Goal: Task Accomplishment & Management: Complete application form

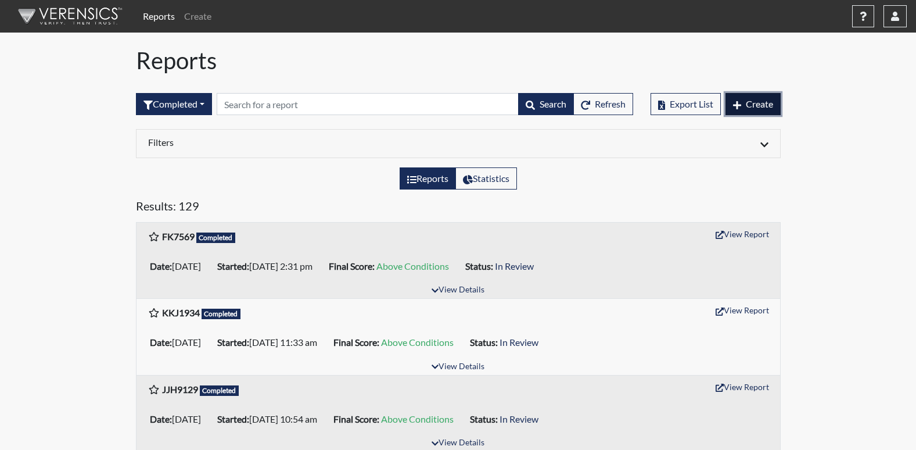
click at [756, 101] on span "Create" at bounding box center [759, 103] width 27 height 11
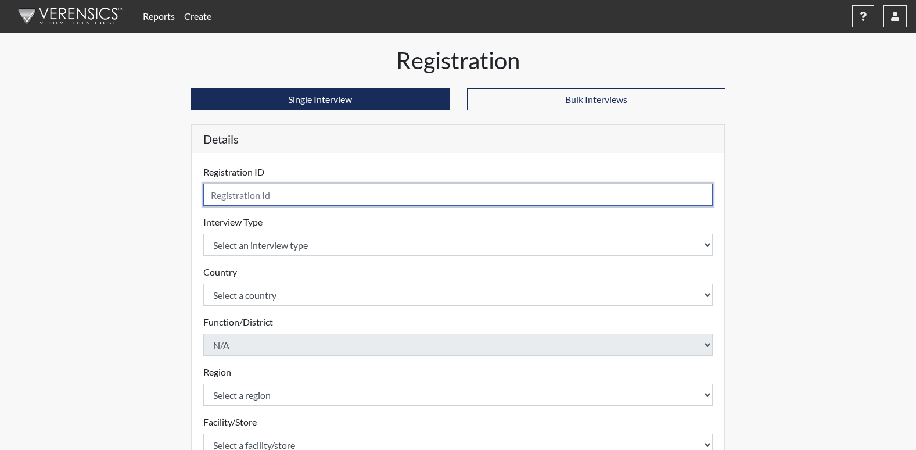
click at [256, 198] on input "text" at bounding box center [458, 195] width 510 height 22
type input "KR3609"
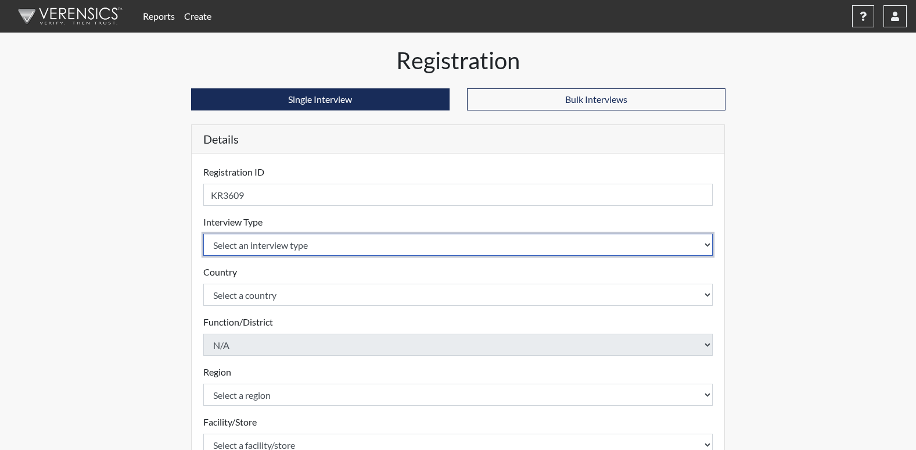
click at [252, 243] on select "Select an interview type Corrections Pre-Employment" at bounding box center [458, 245] width 510 height 22
select select "ff733e93-e1bf-11ea-9c9f-0eff0cf7eb8f"
click at [203, 234] on select "Select an interview type Corrections Pre-Employment" at bounding box center [458, 245] width 510 height 22
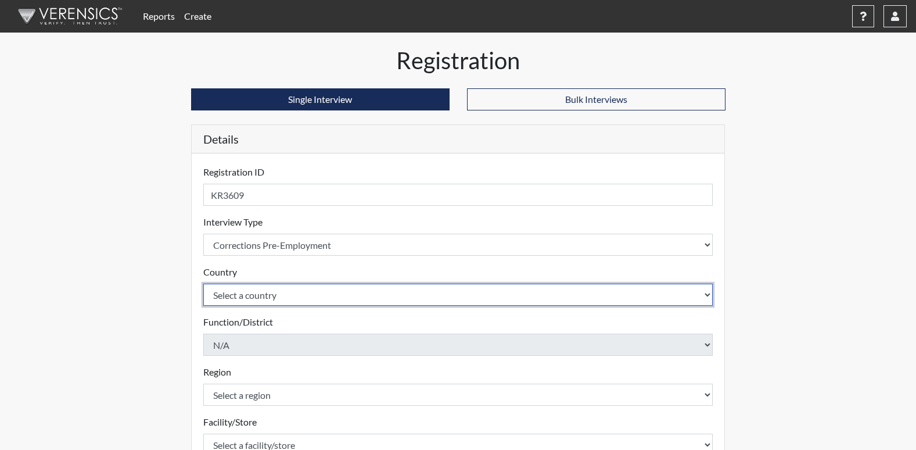
click at [257, 297] on select "Select a country [GEOGRAPHIC_DATA] [GEOGRAPHIC_DATA]" at bounding box center [458, 295] width 510 height 22
select select "united-states-of-[GEOGRAPHIC_DATA]"
click at [203, 284] on select "Select a country [GEOGRAPHIC_DATA] [GEOGRAPHIC_DATA]" at bounding box center [458, 295] width 510 height 22
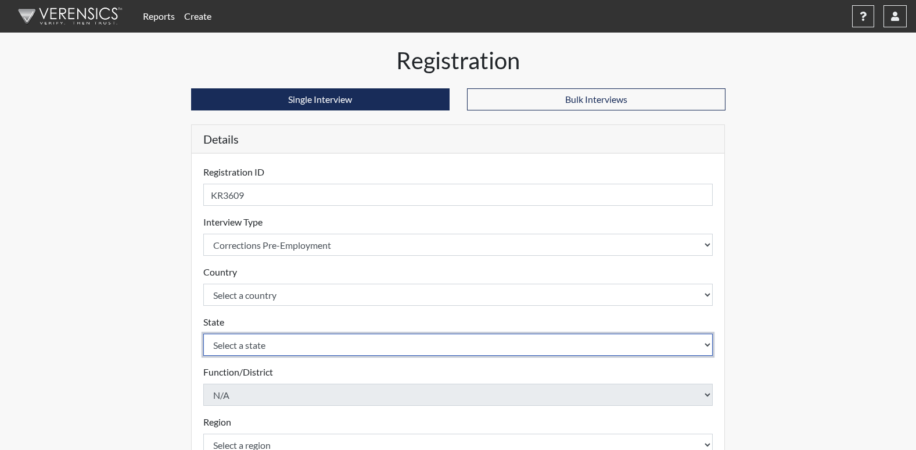
click at [250, 347] on select "Select a state [US_STATE] [US_STATE] [US_STATE] [US_STATE] [US_STATE] [US_STATE…" at bounding box center [458, 344] width 510 height 22
select select "GA"
click at [203, 333] on select "Select a state [US_STATE] [US_STATE] [US_STATE] [US_STATE] [US_STATE] [US_STATE…" at bounding box center [458, 344] width 510 height 22
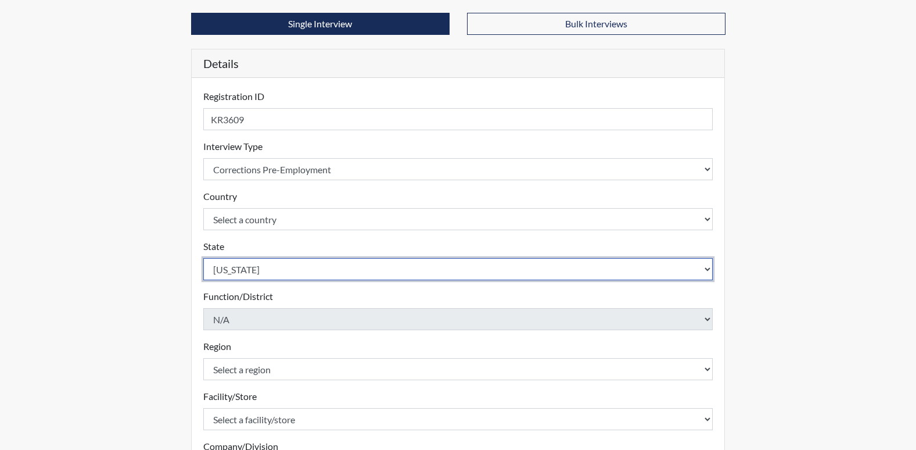
scroll to position [116, 0]
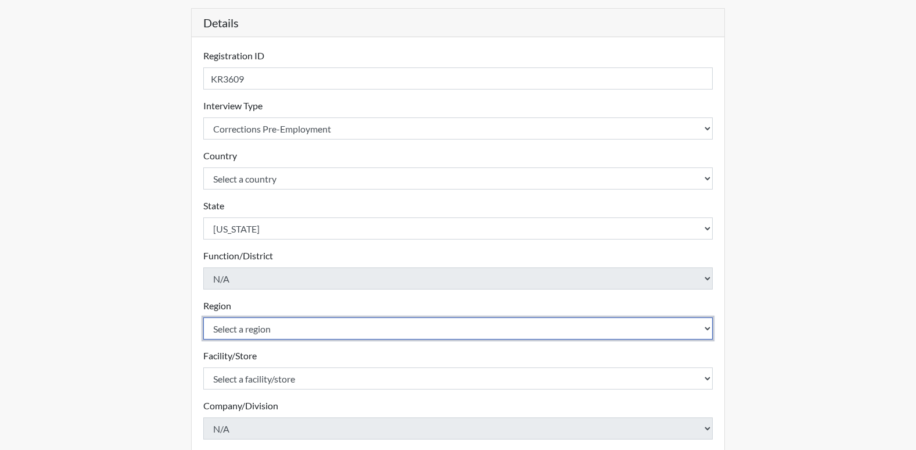
click at [268, 331] on select "Select a region [GEOGRAPHIC_DATA]" at bounding box center [458, 328] width 510 height 22
select select "8bdab1f8-09d2-48bf-ae6d-f2dae3084107"
click at [203, 317] on select "Select a region [GEOGRAPHIC_DATA]" at bounding box center [458, 328] width 510 height 22
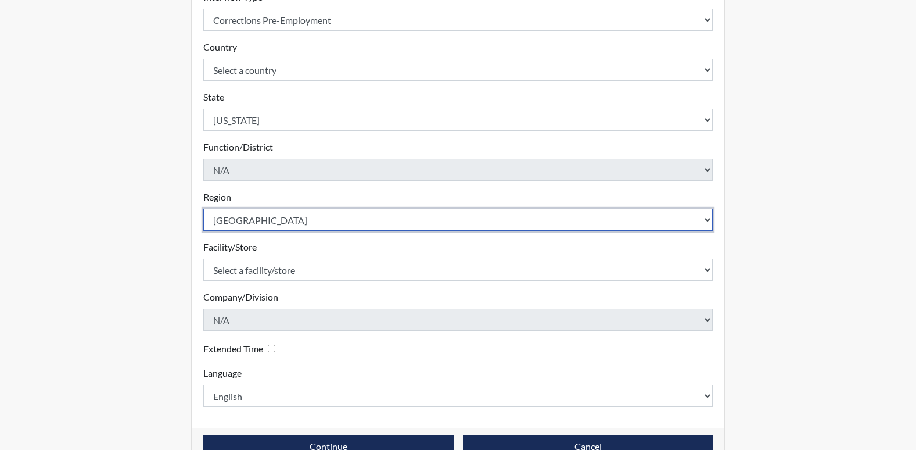
scroll to position [232, 0]
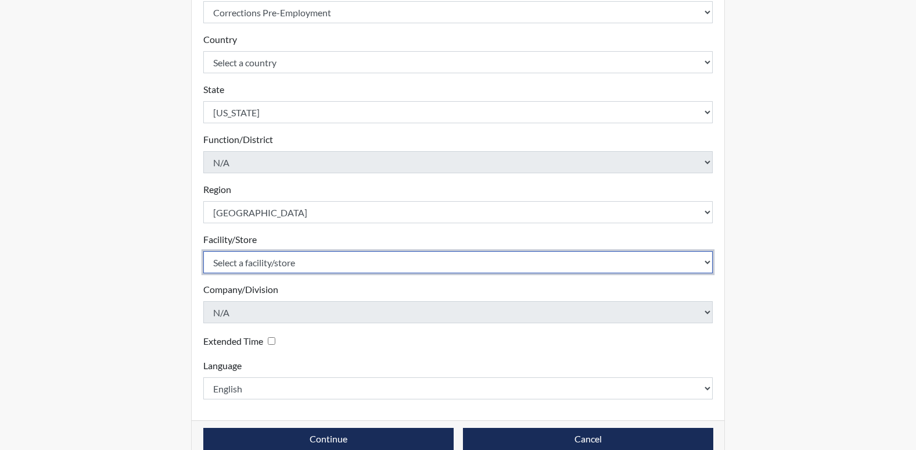
click at [325, 264] on select "Select a facility/store [US_STATE][GEOGRAPHIC_DATA]" at bounding box center [458, 262] width 510 height 22
select select "fe407943-bc9d-4ba8-82b2-0fc87c71e18f"
click at [203, 251] on select "Select a facility/store [US_STATE][GEOGRAPHIC_DATA]" at bounding box center [458, 262] width 510 height 22
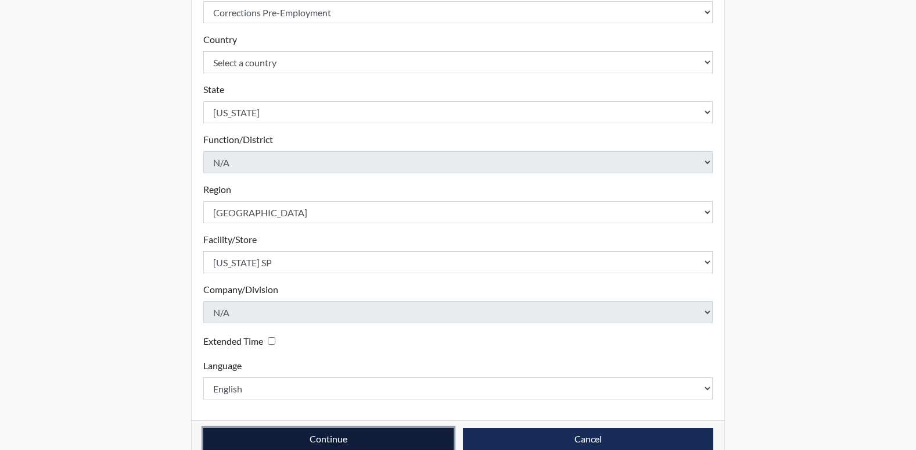
click at [288, 439] on button "Continue" at bounding box center [328, 439] width 250 height 22
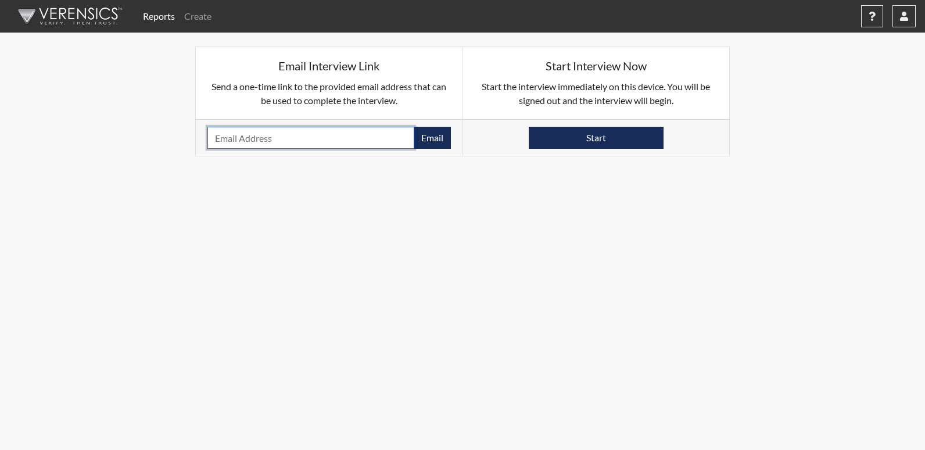
click at [274, 138] on input "email" at bounding box center [310, 138] width 207 height 22
type input "[EMAIL_ADDRESS][DOMAIN_NAME]"
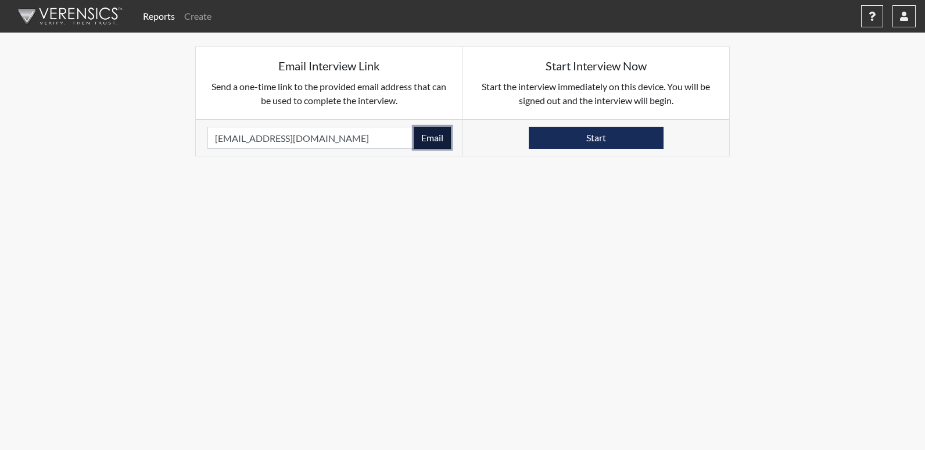
click at [427, 139] on button "Email" at bounding box center [432, 138] width 37 height 22
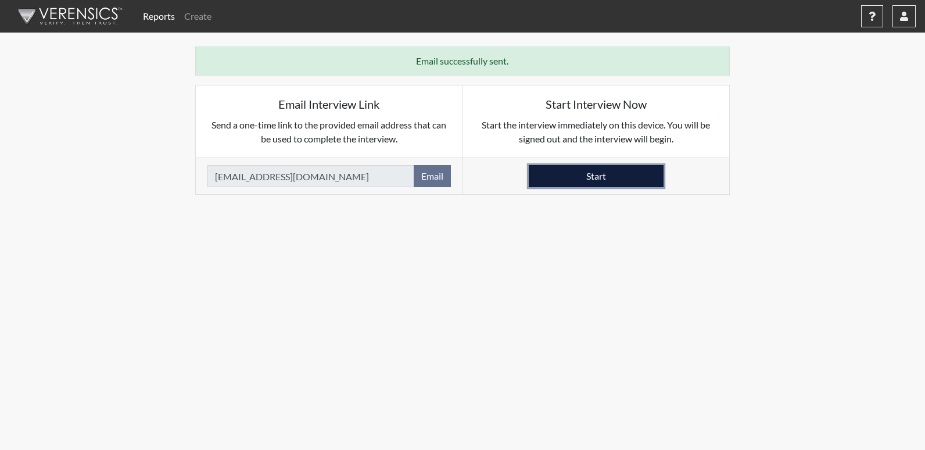
click at [583, 179] on button "Start" at bounding box center [596, 176] width 135 height 22
